Goal: Task Accomplishment & Management: Complete application form

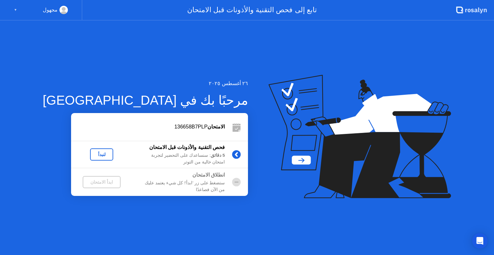
click at [93, 155] on div "لنبدأ" at bounding box center [102, 154] width 18 height 5
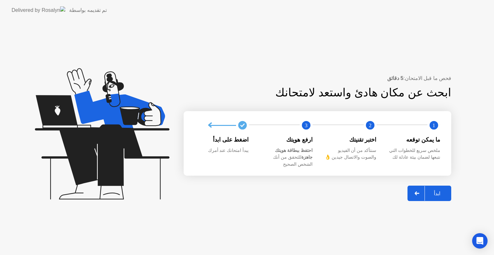
click at [438, 186] on button "ابدأ" at bounding box center [430, 193] width 44 height 15
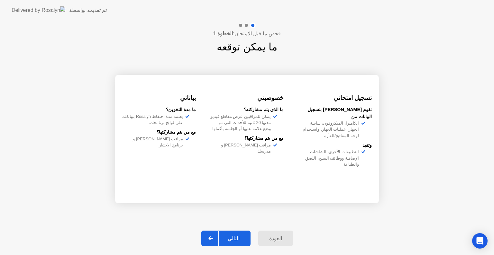
click at [232, 239] on div "التالي" at bounding box center [234, 239] width 30 height 6
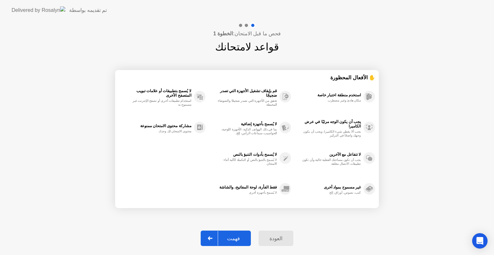
click at [230, 238] on div "فهمت" at bounding box center [233, 239] width 31 height 6
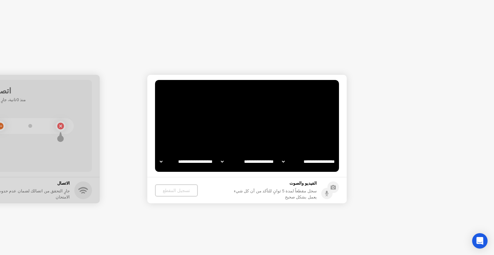
select select "**********"
select select "*******"
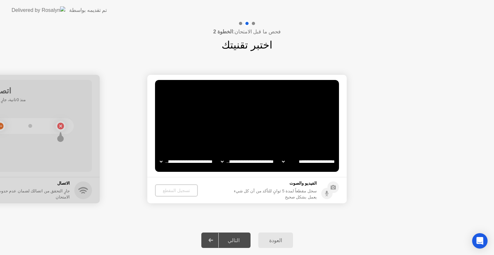
click at [235, 238] on div "التالي" at bounding box center [234, 241] width 30 height 6
click at [168, 188] on div "تسجيل المقطع" at bounding box center [176, 190] width 38 height 5
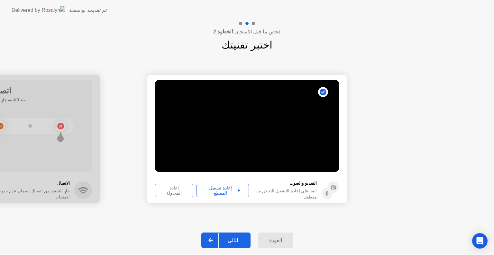
click at [166, 192] on div "إعادة المحاولة" at bounding box center [174, 191] width 34 height 10
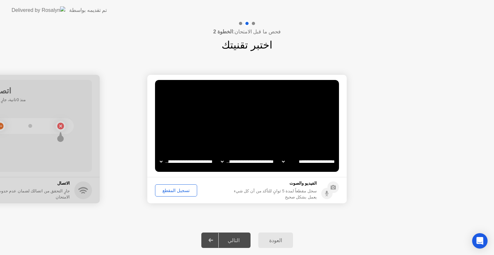
click at [166, 192] on div "تسجيل المقطع" at bounding box center [176, 190] width 38 height 5
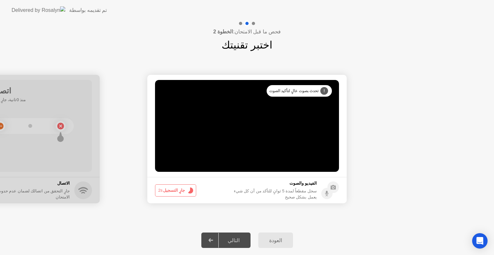
click at [163, 189] on span "2s" at bounding box center [160, 190] width 5 height 5
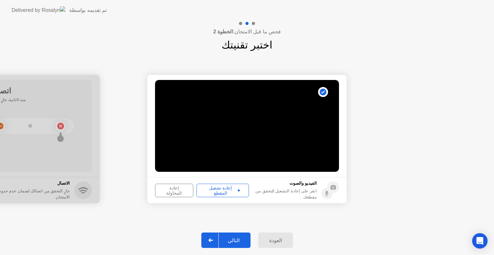
click at [233, 240] on div "التالي" at bounding box center [234, 241] width 30 height 6
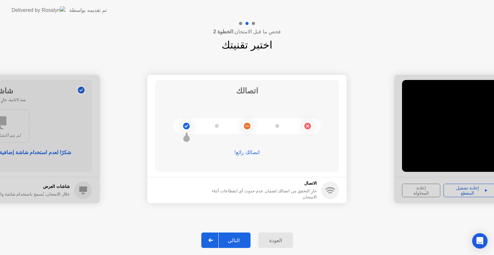
click at [230, 241] on div "التالي" at bounding box center [234, 241] width 30 height 6
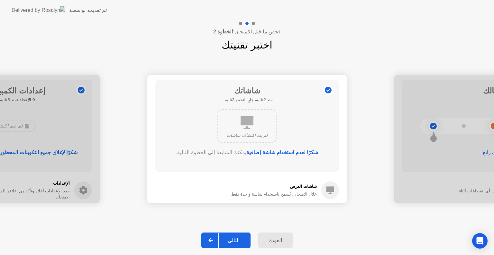
click at [230, 241] on div "التالي" at bounding box center [234, 241] width 30 height 6
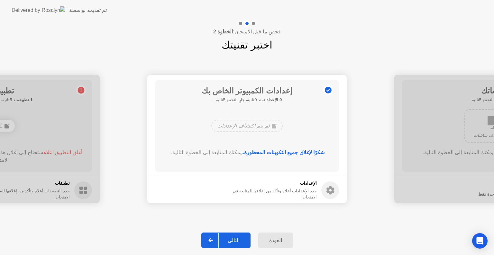
click at [231, 240] on div "التالي" at bounding box center [234, 241] width 30 height 6
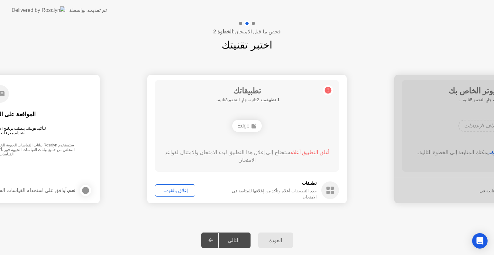
click at [177, 190] on div "إغلاق بالقوة..." at bounding box center [175, 190] width 36 height 5
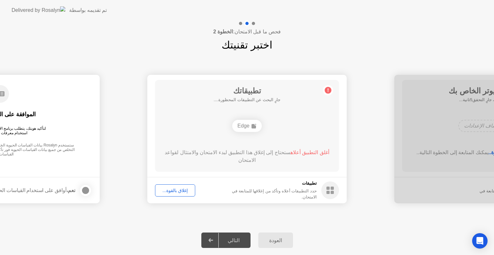
click at [231, 242] on div "التالي" at bounding box center [234, 241] width 30 height 6
click at [231, 241] on div "التالي" at bounding box center [234, 241] width 30 height 6
click at [236, 239] on div "التالي" at bounding box center [234, 241] width 30 height 6
click at [234, 238] on div "التالي" at bounding box center [234, 241] width 30 height 6
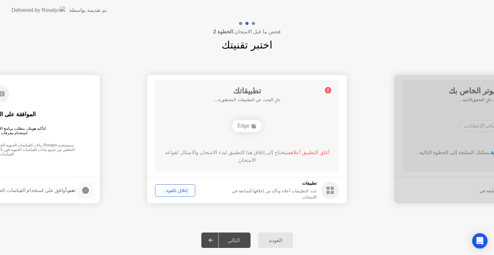
click at [174, 192] on div "إغلاق بالقوة..." at bounding box center [175, 190] width 36 height 5
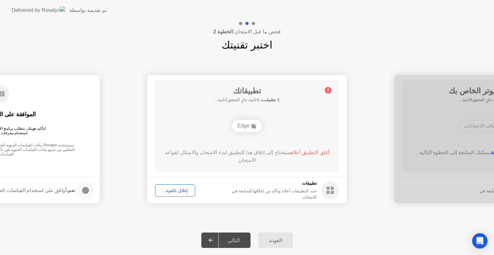
click at [209, 242] on div at bounding box center [210, 240] width 15 height 15
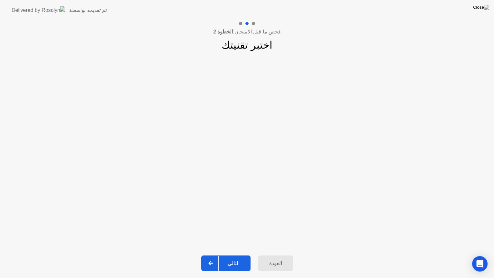
click at [230, 255] on div "التالي" at bounding box center [234, 263] width 30 height 6
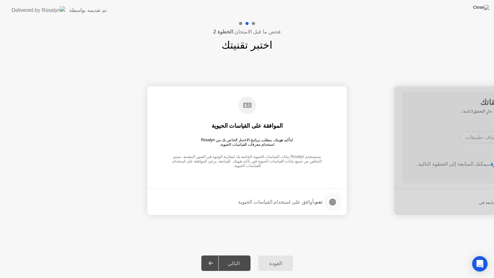
click at [238, 255] on div "التالي" at bounding box center [234, 263] width 30 height 6
click at [330, 202] on div at bounding box center [333, 202] width 8 height 8
click at [237, 255] on div "التالي" at bounding box center [234, 263] width 30 height 6
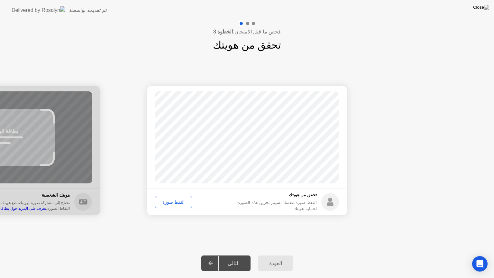
click at [237, 255] on div "التالي" at bounding box center [234, 263] width 30 height 6
click at [167, 202] on div "التقط صورة" at bounding box center [173, 202] width 32 height 5
click at [227, 255] on div "التالي" at bounding box center [234, 263] width 30 height 6
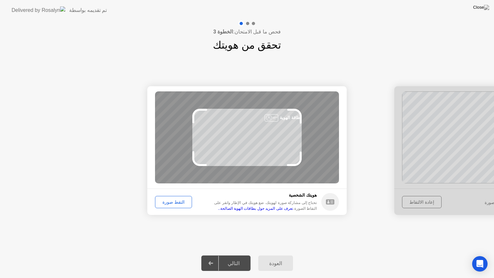
click at [227, 255] on div "التالي" at bounding box center [234, 263] width 30 height 6
click at [173, 202] on div "التقط صورة" at bounding box center [173, 202] width 32 height 5
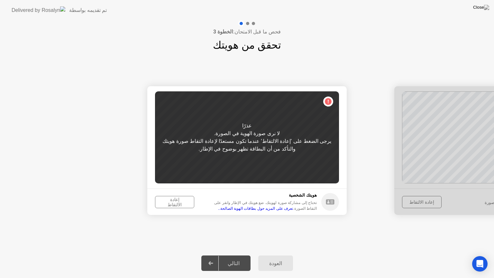
click at [172, 202] on div "إعادة الالتقاط" at bounding box center [174, 202] width 35 height 10
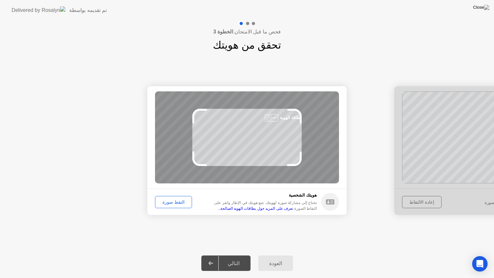
click at [165, 205] on div "التقط صورة" at bounding box center [173, 202] width 32 height 5
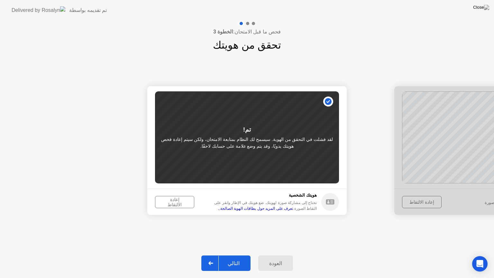
click at [227, 255] on div "التالي" at bounding box center [234, 263] width 30 height 6
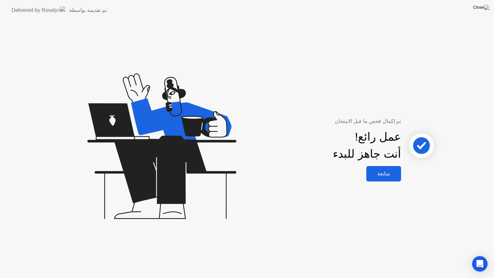
click at [386, 177] on div "متابعة" at bounding box center [383, 174] width 31 height 6
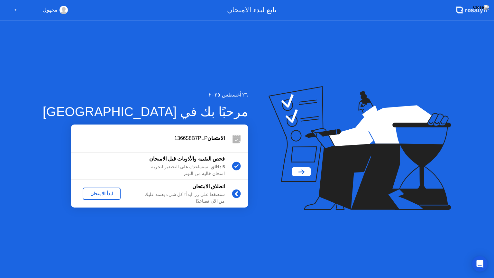
click at [85, 194] on div "ابدأ الامتحان" at bounding box center [101, 193] width 33 height 5
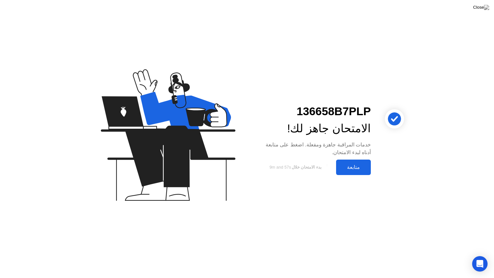
click at [350, 164] on div "متابعة" at bounding box center [353, 167] width 31 height 6
